Goal: Find specific page/section: Find specific page/section

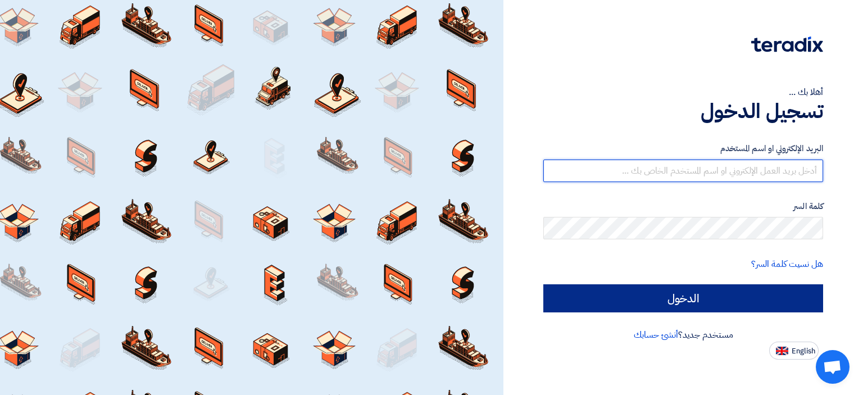
type input "[DOMAIN_NAME][EMAIL_ADDRESS][DOMAIN_NAME]"
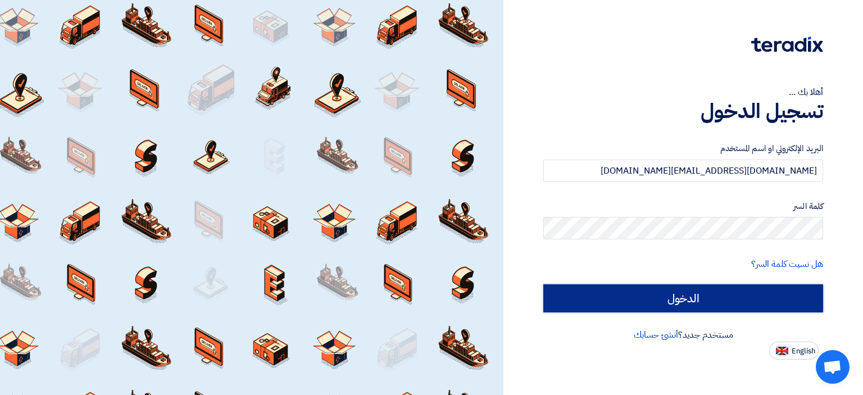
click at [755, 301] on input "الدخول" at bounding box center [683, 298] width 280 height 28
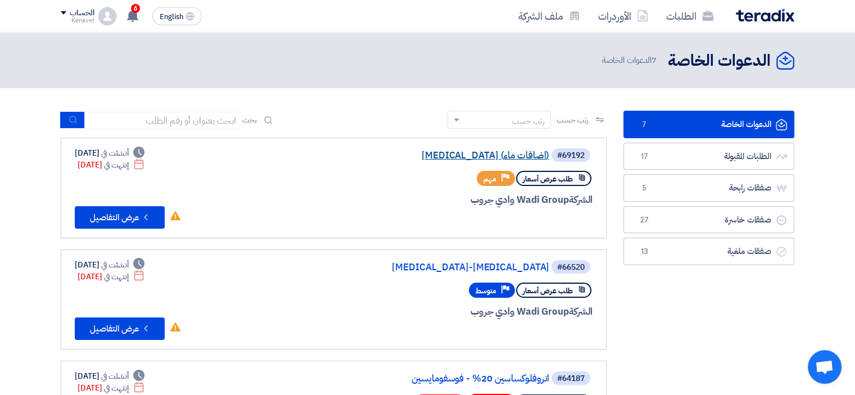
click at [541, 156] on link "[MEDICAL_DATA] (اضافات ماء)" at bounding box center [436, 156] width 225 height 10
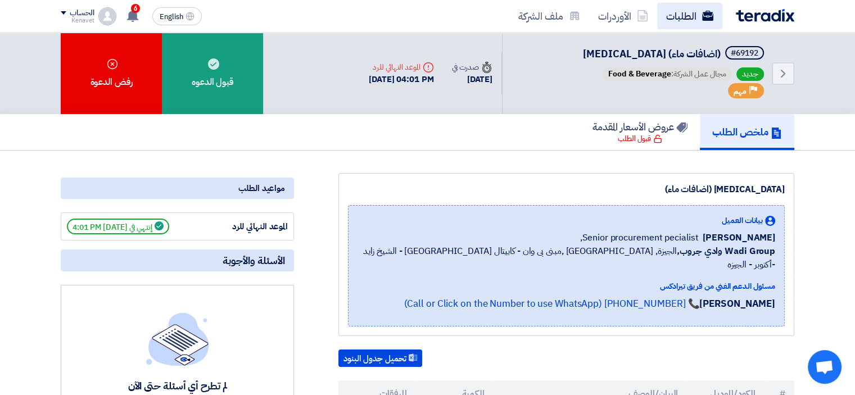
click at [686, 20] on link "الطلبات" at bounding box center [689, 16] width 65 height 26
